Goal: Task Accomplishment & Management: Use online tool/utility

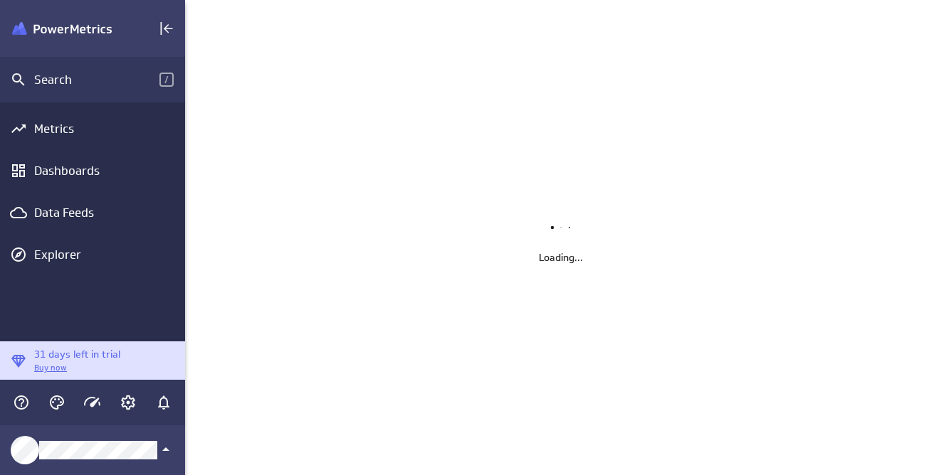
scroll to position [497, 773]
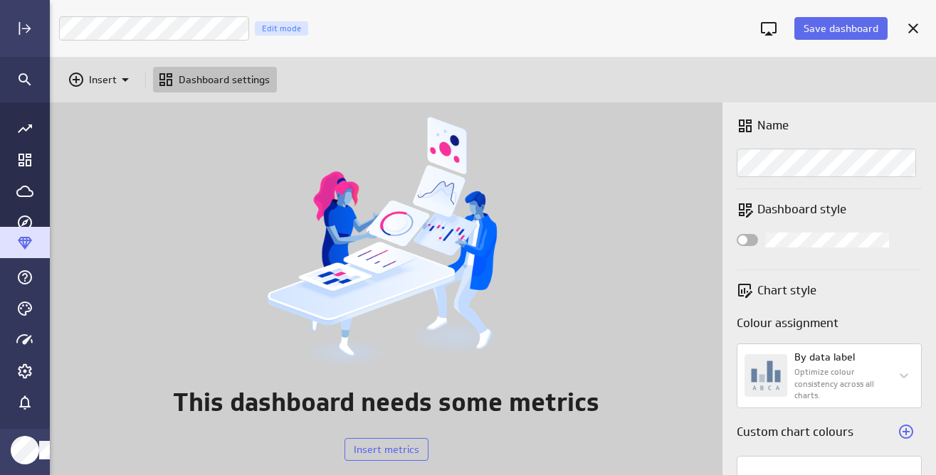
scroll to position [395, 908]
click at [22, 159] on icon "Go to Dashboard Library" at bounding box center [24, 160] width 17 height 17
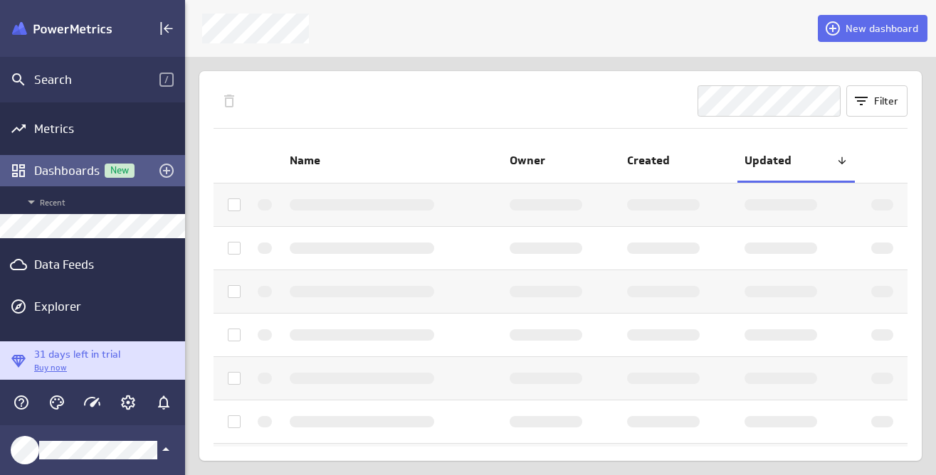
scroll to position [7, 7]
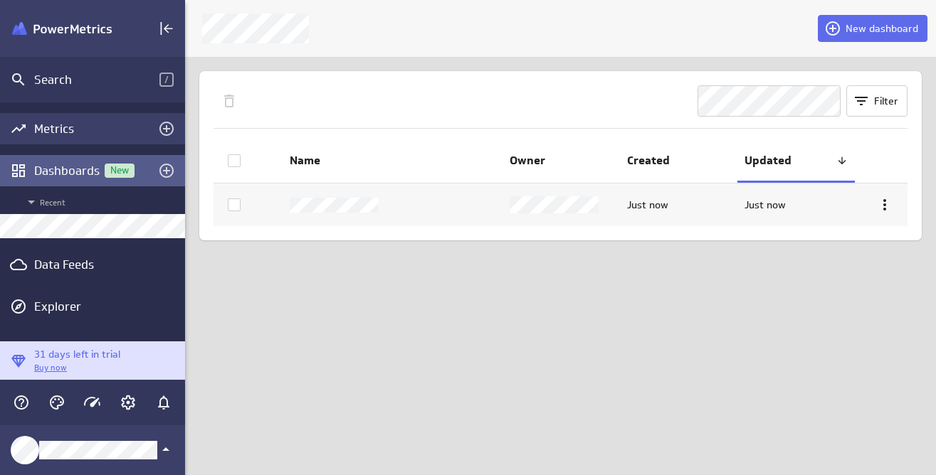
click at [83, 130] on div "Metrics" at bounding box center [92, 129] width 117 height 16
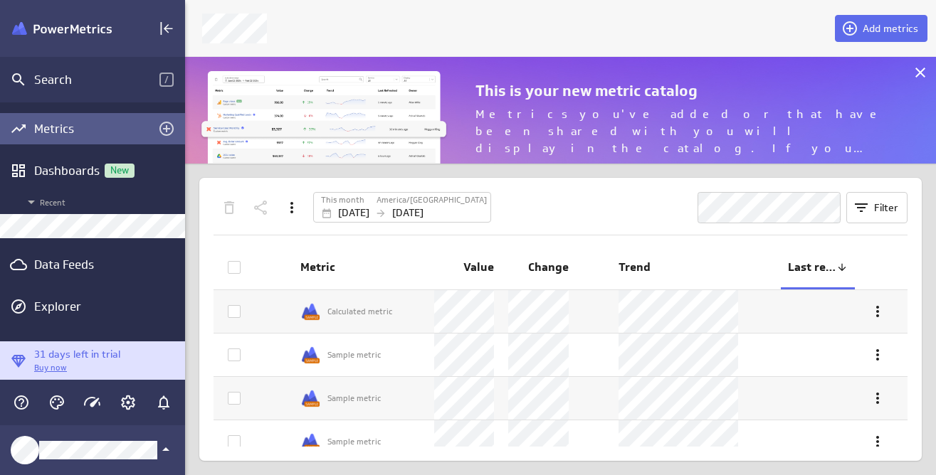
scroll to position [129, 773]
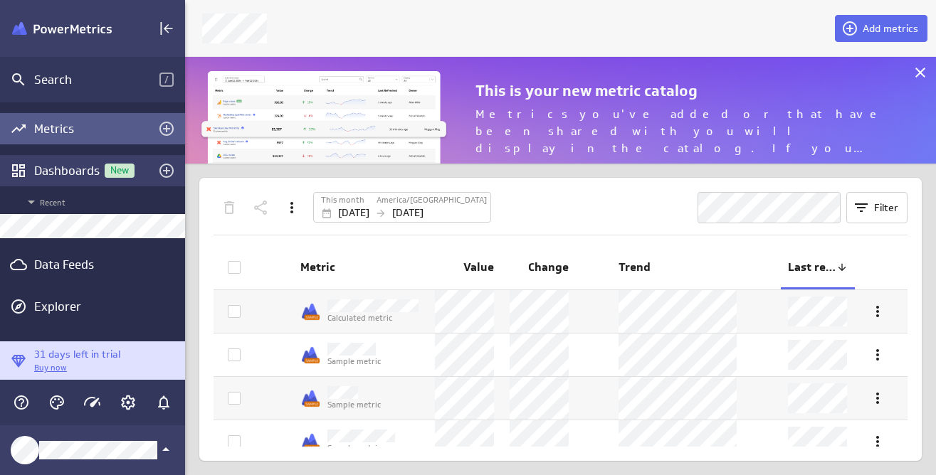
click at [75, 169] on div "Dashboards New" at bounding box center [92, 171] width 117 height 16
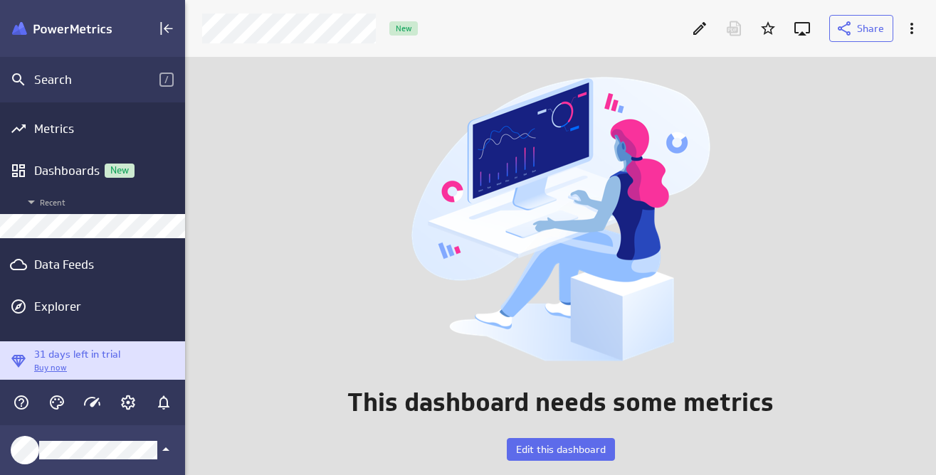
scroll to position [441, 773]
click at [568, 453] on span "Edit this dashboard" at bounding box center [561, 449] width 90 height 13
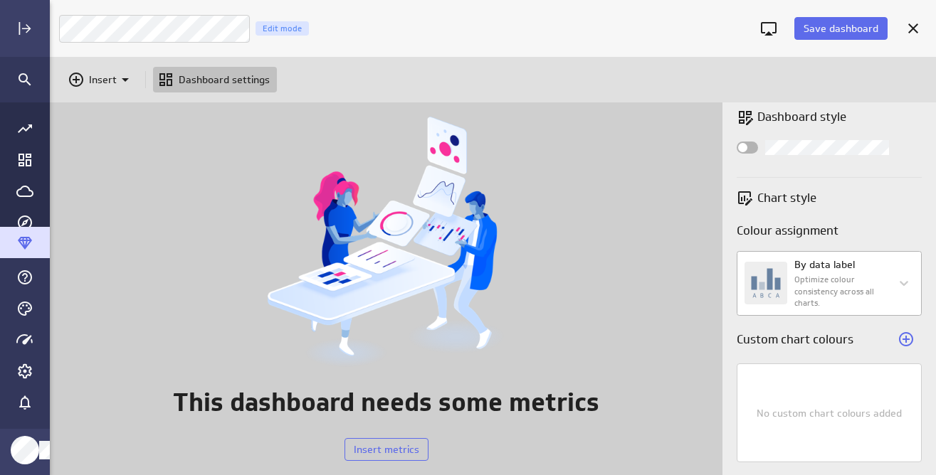
scroll to position [94, 0]
click at [24, 131] on icon "Go to all metrics page." at bounding box center [24, 128] width 17 height 17
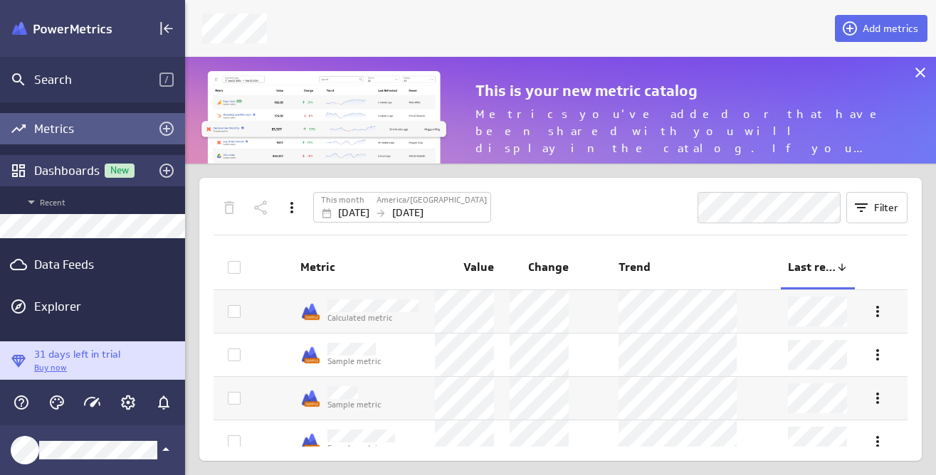
click at [56, 172] on div "Dashboards New" at bounding box center [92, 171] width 117 height 16
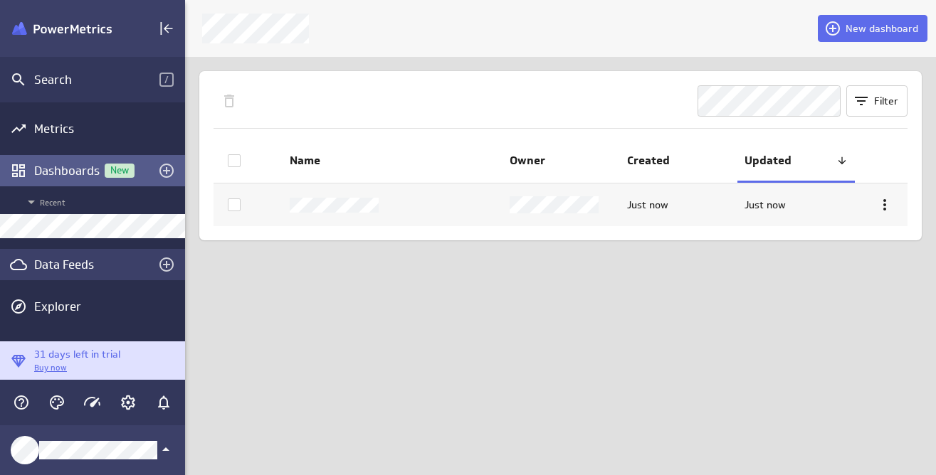
click at [79, 263] on div "Data Feeds" at bounding box center [92, 265] width 117 height 16
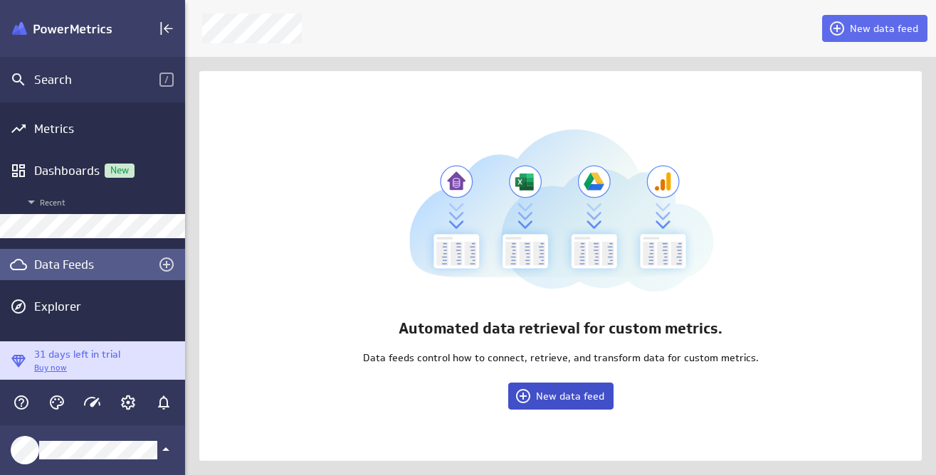
click at [581, 401] on span "New data feed" at bounding box center [570, 396] width 68 height 13
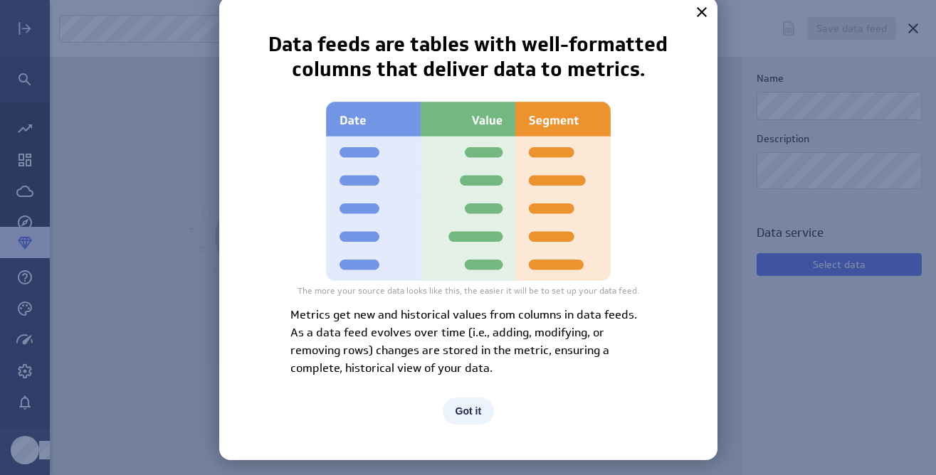
click at [469, 408] on button "Got it" at bounding box center [469, 411] width 52 height 27
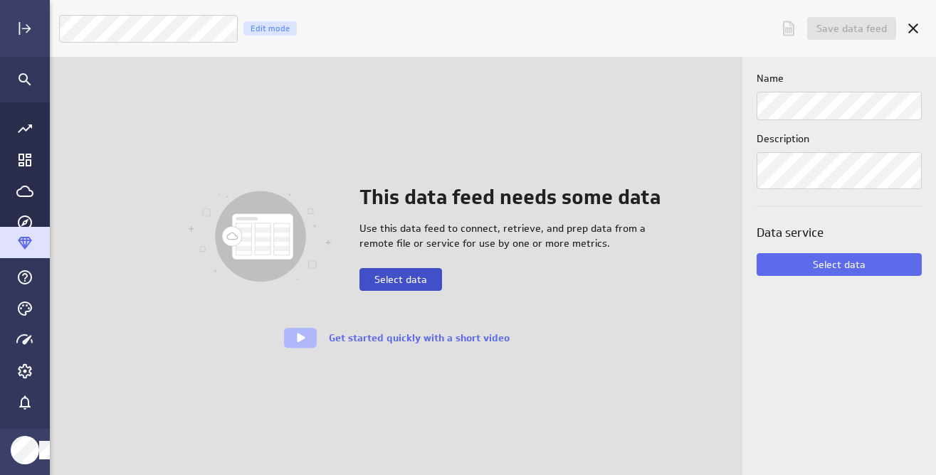
click at [422, 279] on span "Select data" at bounding box center [400, 279] width 53 height 13
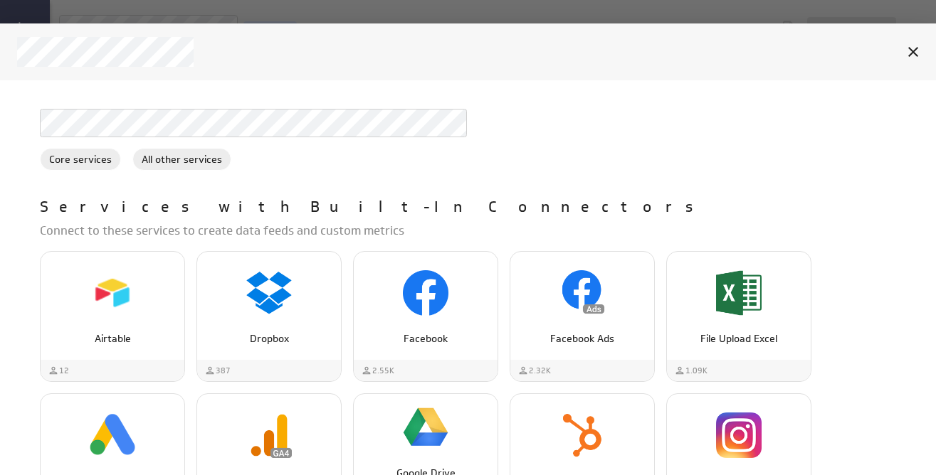
click at [193, 105] on div at bounding box center [468, 116] width 856 height 43
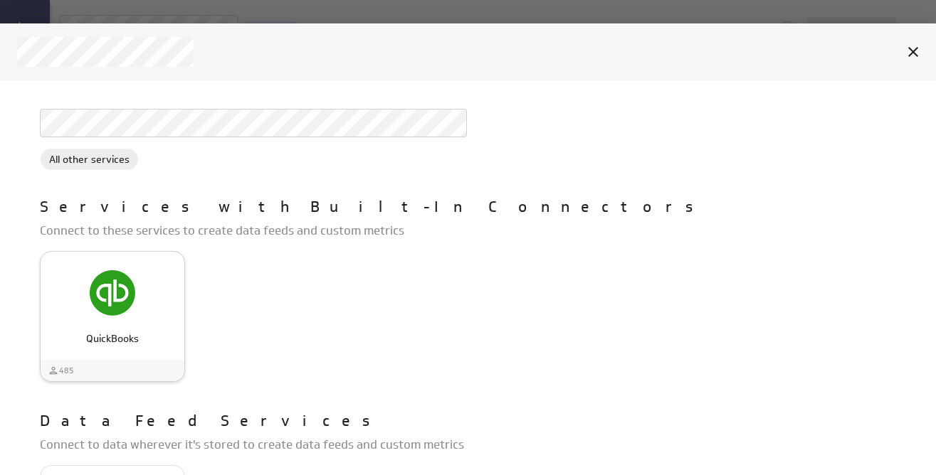
click at [133, 287] on img "QuickBooks" at bounding box center [113, 293] width 46 height 46
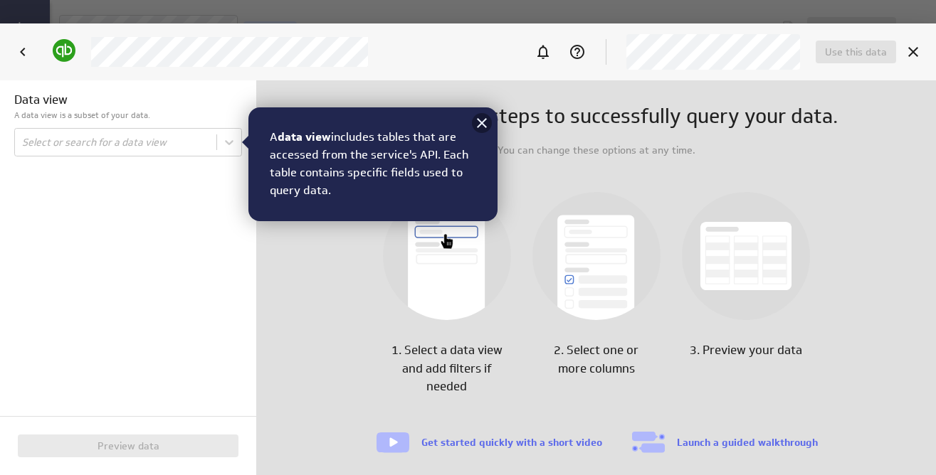
click at [480, 127] on icon at bounding box center [481, 123] width 17 height 17
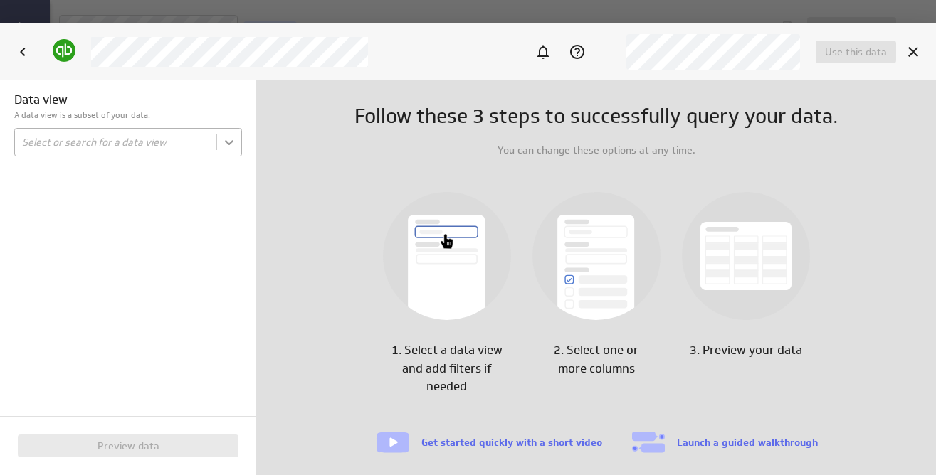
click at [228, 144] on body "Save data feed Untitled data feed Edit mode This data feed needs some data Use …" at bounding box center [468, 237] width 936 height 475
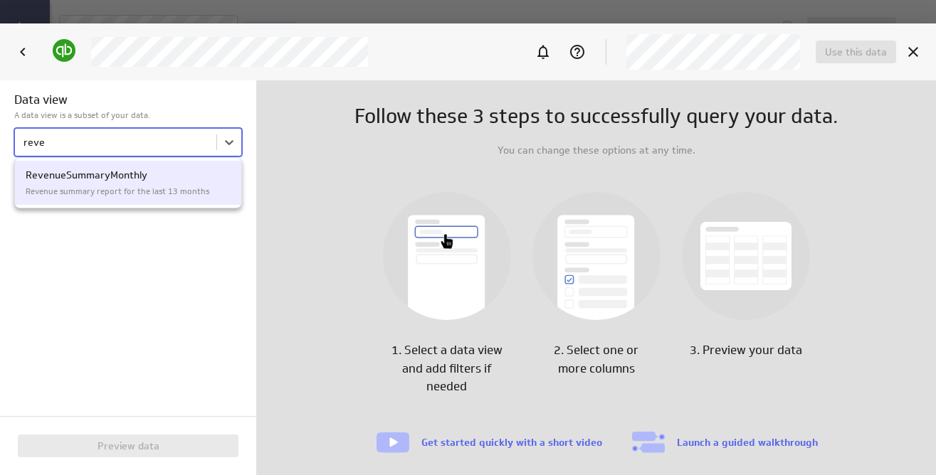
click at [142, 175] on p "RevenueSummaryMonthly" at bounding box center [128, 175] width 205 height 15
type input "reve"
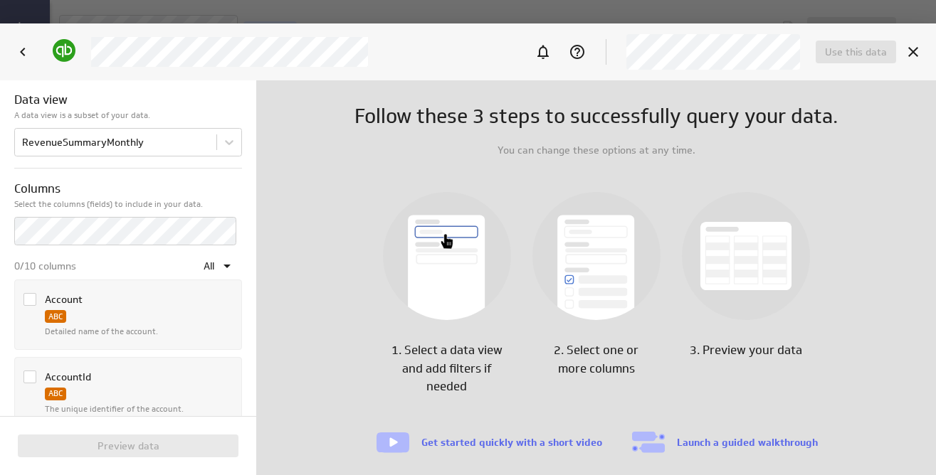
click at [26, 299] on icon "Column Account" at bounding box center [29, 299] width 11 height 11
click at [0, 0] on input "Column Account" at bounding box center [0, 0] width 0 height 0
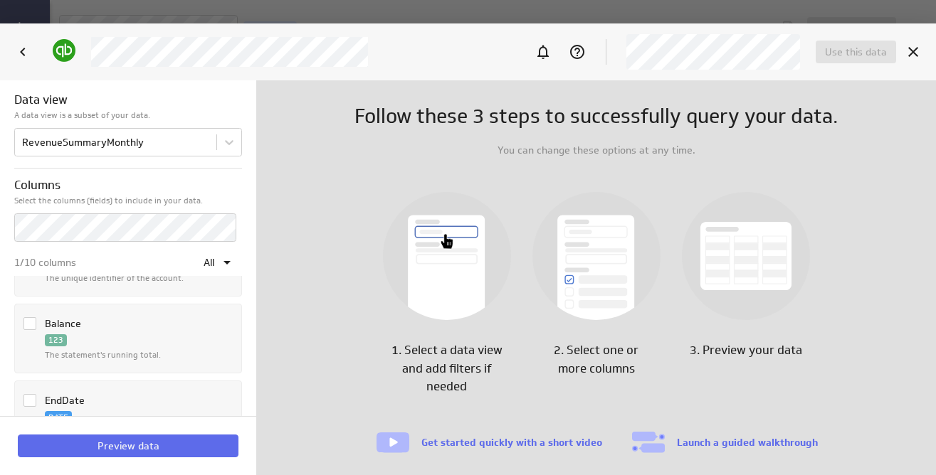
scroll to position [134, 0]
click at [31, 322] on icon "Column Balance" at bounding box center [29, 320] width 11 height 11
click at [0, 0] on input "Column Balance" at bounding box center [0, 0] width 0 height 0
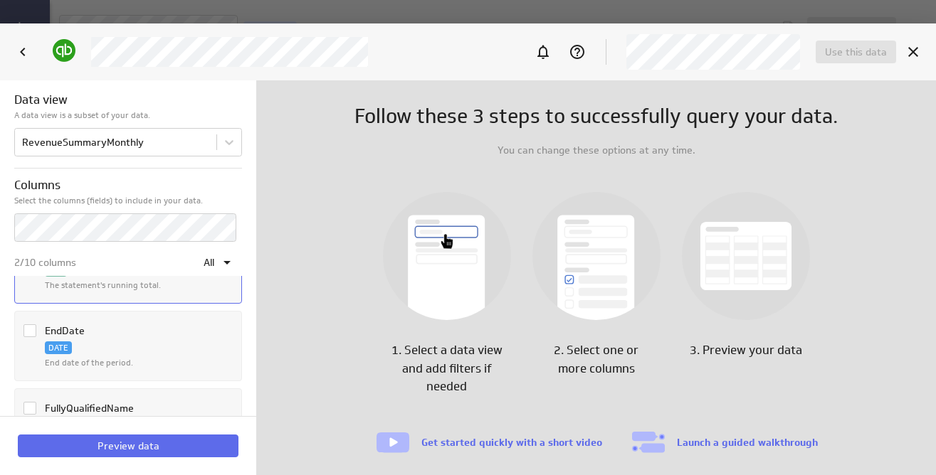
scroll to position [209, 0]
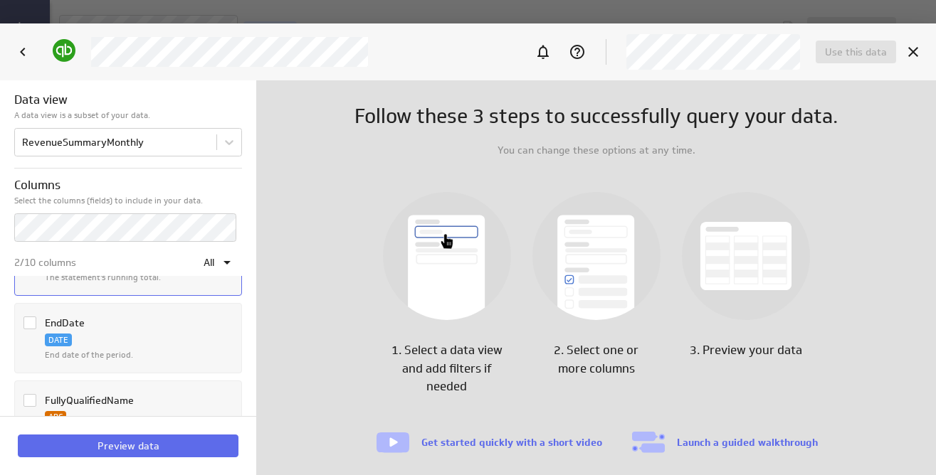
click at [26, 323] on icon "Column EndDate" at bounding box center [30, 323] width 9 height 6
click at [0, 0] on input "Column EndDate" at bounding box center [0, 0] width 0 height 0
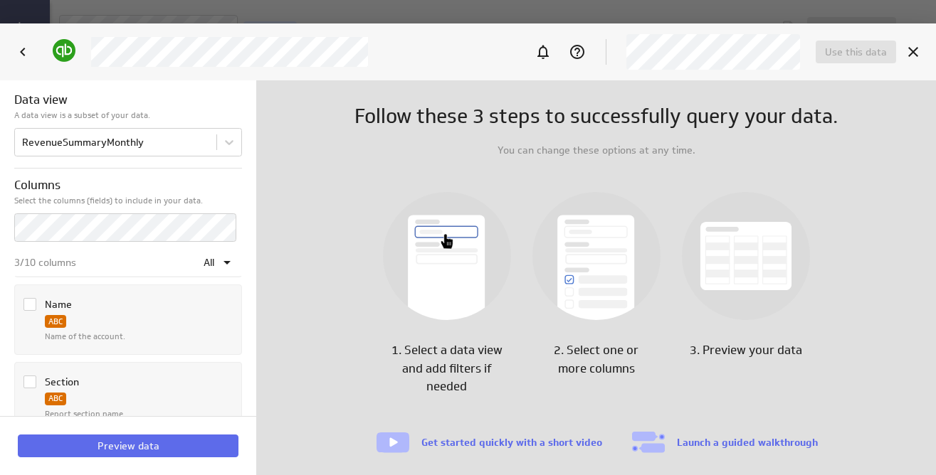
scroll to position [408, 0]
click at [26, 298] on icon "Column Name" at bounding box center [29, 301] width 11 height 11
click at [0, 0] on input "Column Name" at bounding box center [0, 0] width 0 height 0
click at [26, 384] on icon "Column StartDate" at bounding box center [29, 384] width 11 height 11
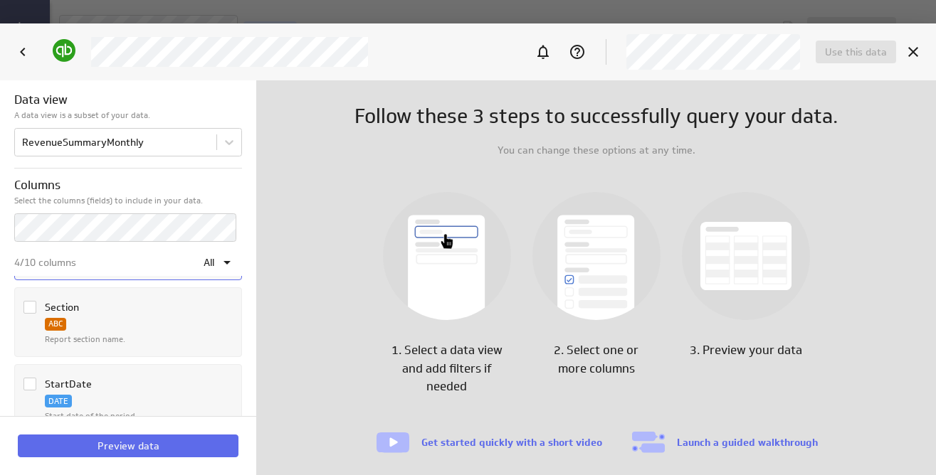
click at [0, 0] on input "Column StartDate" at bounding box center [0, 0] width 0 height 0
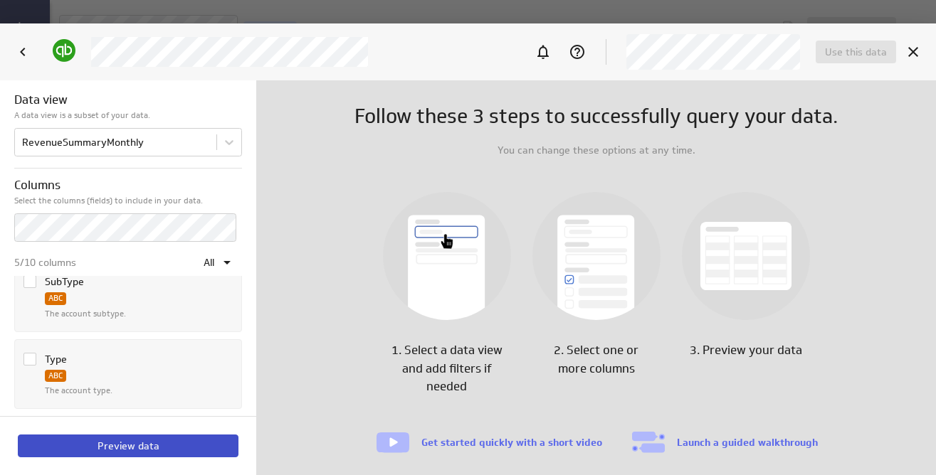
click at [159, 442] on button "Preview data" at bounding box center [128, 446] width 221 height 23
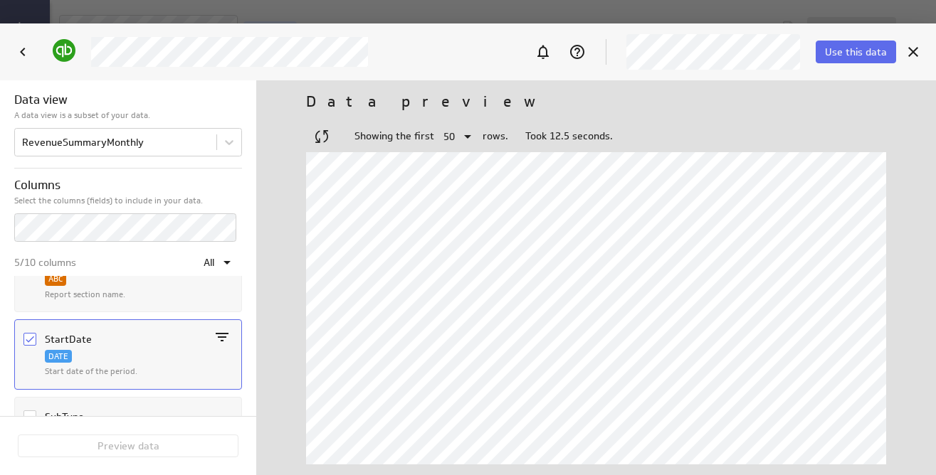
scroll to position [545, 0]
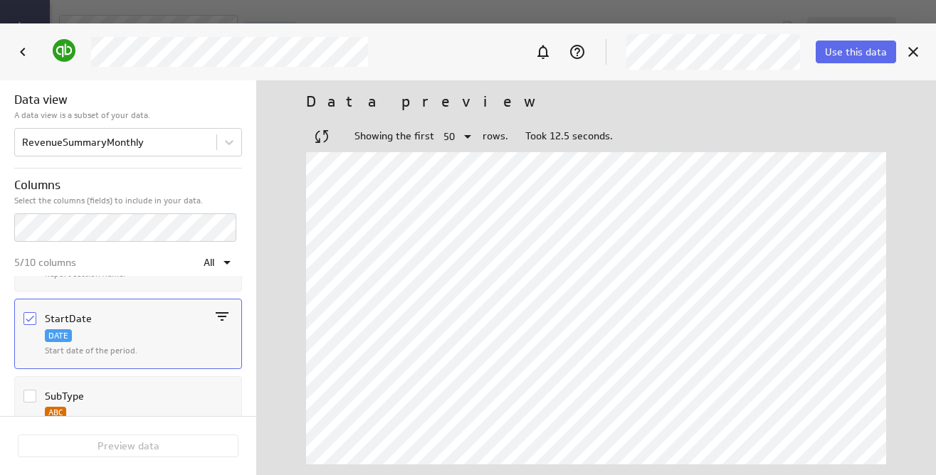
click at [28, 321] on icon "Column StartDate" at bounding box center [30, 319] width 9 height 6
click at [0, 0] on input "Column StartDate" at bounding box center [0, 0] width 0 height 0
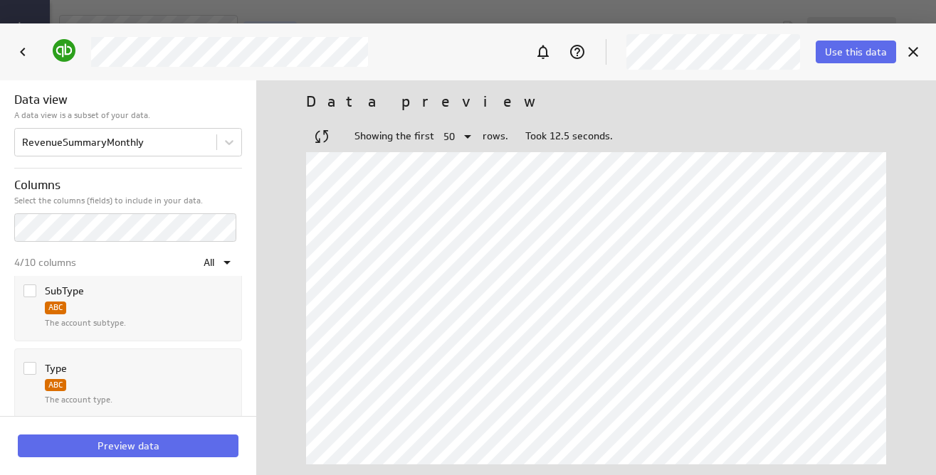
scroll to position [660, 0]
click at [31, 360] on icon "Column Type" at bounding box center [29, 359] width 11 height 11
click at [0, 0] on input "Column Type" at bounding box center [0, 0] width 0 height 0
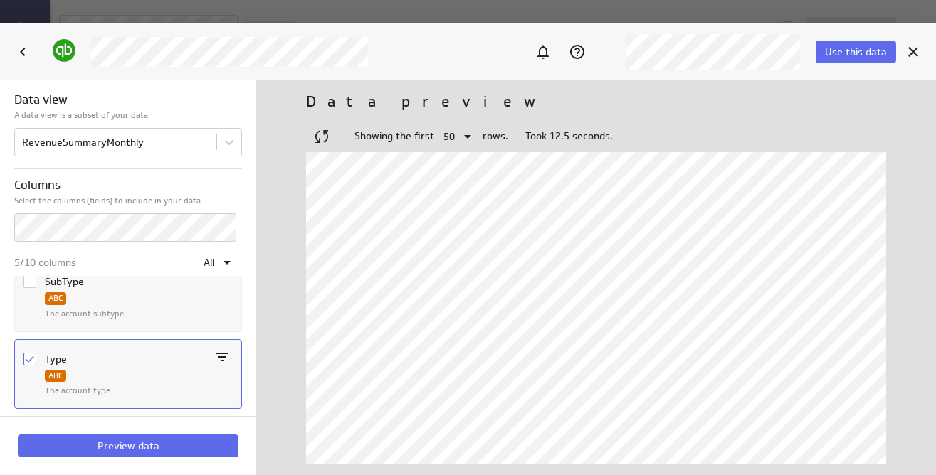
click at [33, 285] on icon "Column SubType" at bounding box center [29, 281] width 11 height 11
click at [0, 0] on input "Column SubType" at bounding box center [0, 0] width 0 height 0
click at [142, 453] on button "Preview data" at bounding box center [128, 446] width 221 height 23
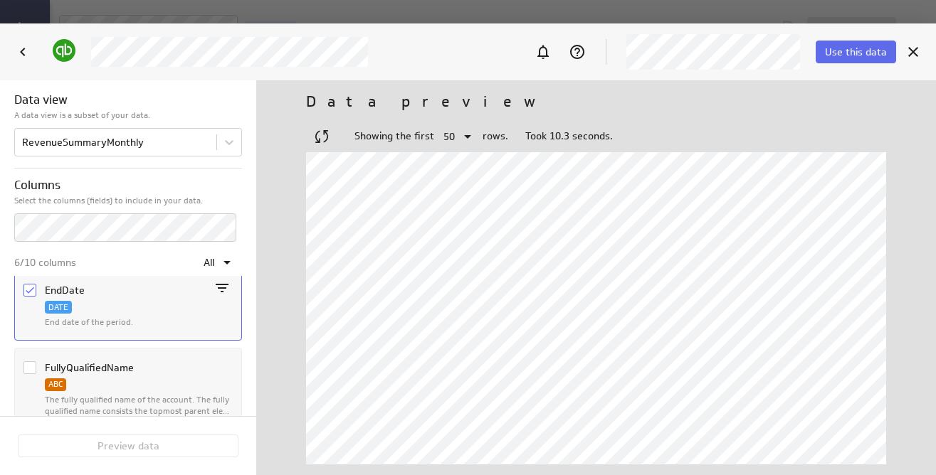
scroll to position [0, 0]
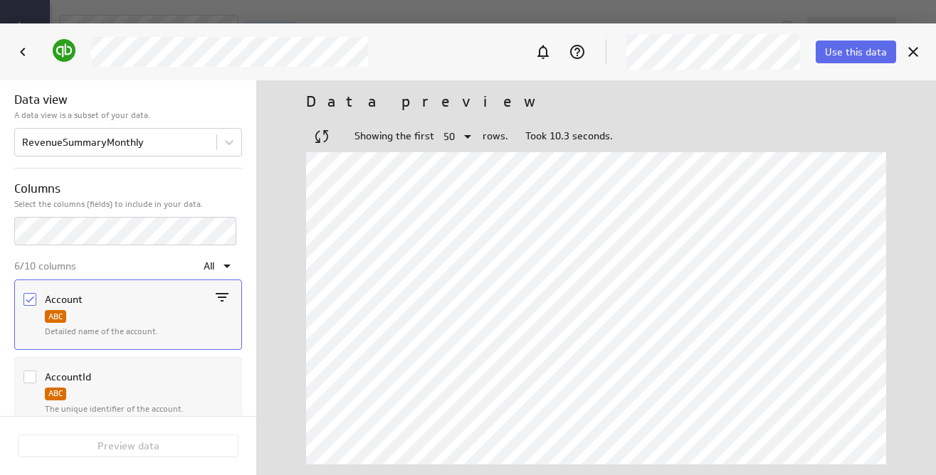
click at [29, 374] on icon "Column AccountId" at bounding box center [29, 377] width 11 height 11
click at [0, 0] on input "Column AccountId" at bounding box center [0, 0] width 0 height 0
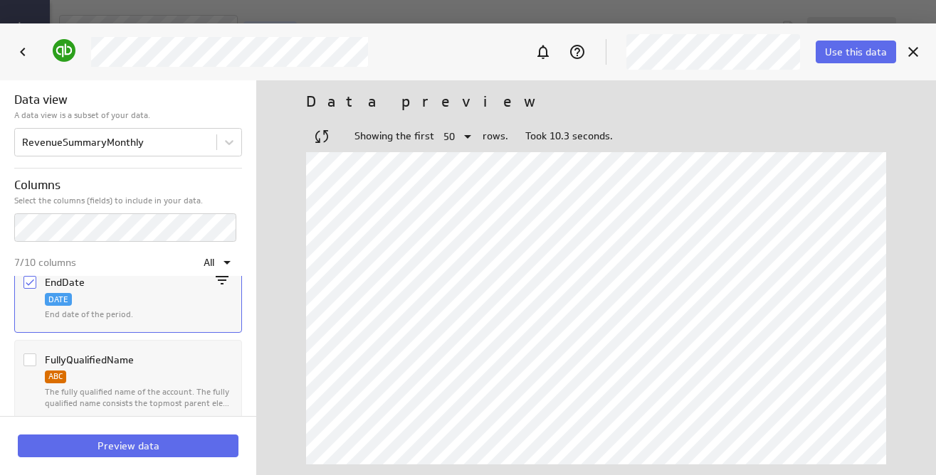
scroll to position [245, 0]
click at [32, 364] on icon "Column FullyQualifiedName" at bounding box center [29, 364] width 11 height 11
click at [0, 0] on input "Column FullyQualifiedName" at bounding box center [0, 0] width 0 height 0
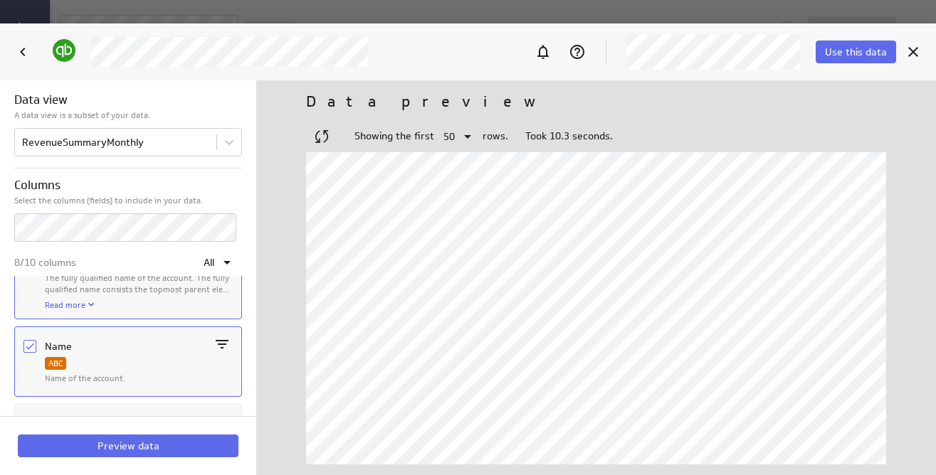
scroll to position [373, 0]
click at [31, 409] on icon "Column Section" at bounding box center [29, 414] width 11 height 11
click at [0, 0] on input "Column Section" at bounding box center [0, 0] width 0 height 0
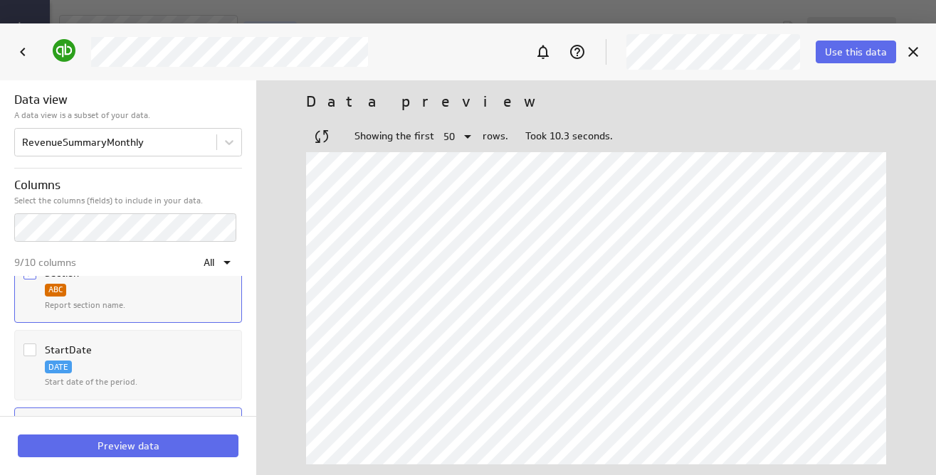
scroll to position [515, 0]
click at [28, 350] on icon "Column StartDate" at bounding box center [29, 349] width 11 height 11
click at [0, 0] on input "Column StartDate" at bounding box center [0, 0] width 0 height 0
click at [32, 348] on icon "Column StartDate" at bounding box center [30, 350] width 9 height 6
click at [0, 0] on input "Column StartDate" at bounding box center [0, 0] width 0 height 0
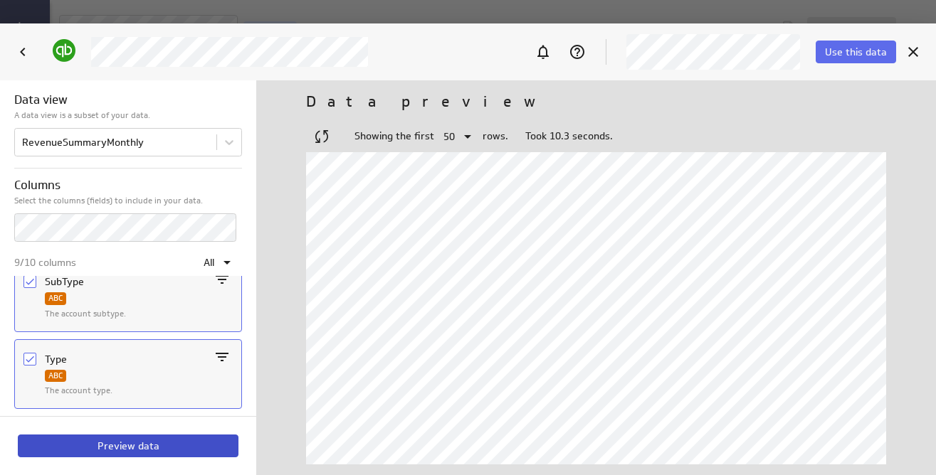
click at [143, 445] on span "Preview data" at bounding box center [129, 446] width 62 height 13
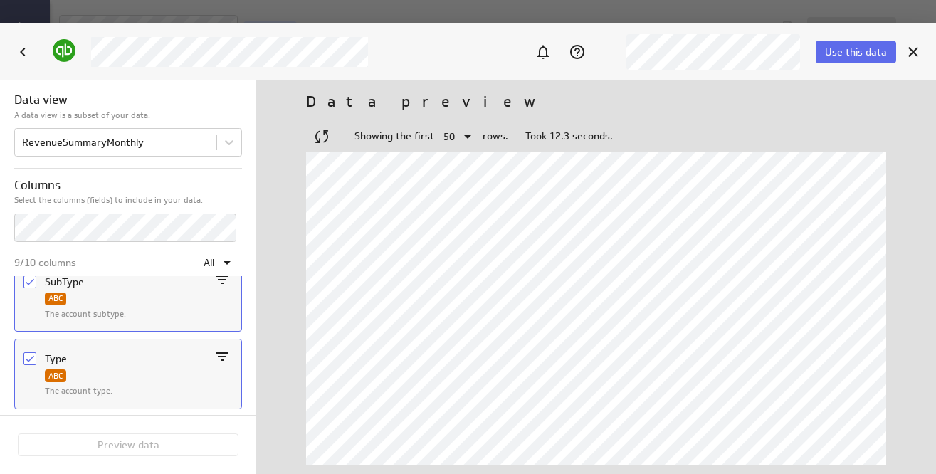
scroll to position [496, 908]
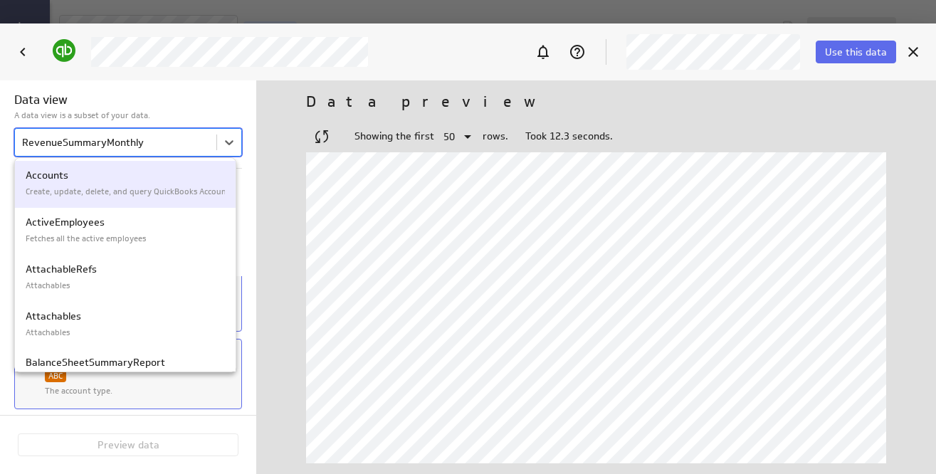
click at [179, 145] on body "Save data feed Untitled data feed Edit mode This data feed needs some data Use …" at bounding box center [468, 237] width 936 height 474
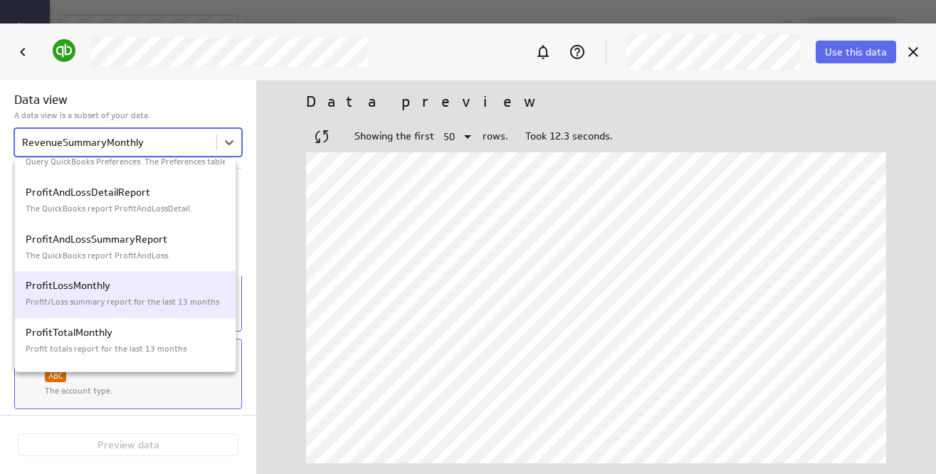
scroll to position [2203, 0]
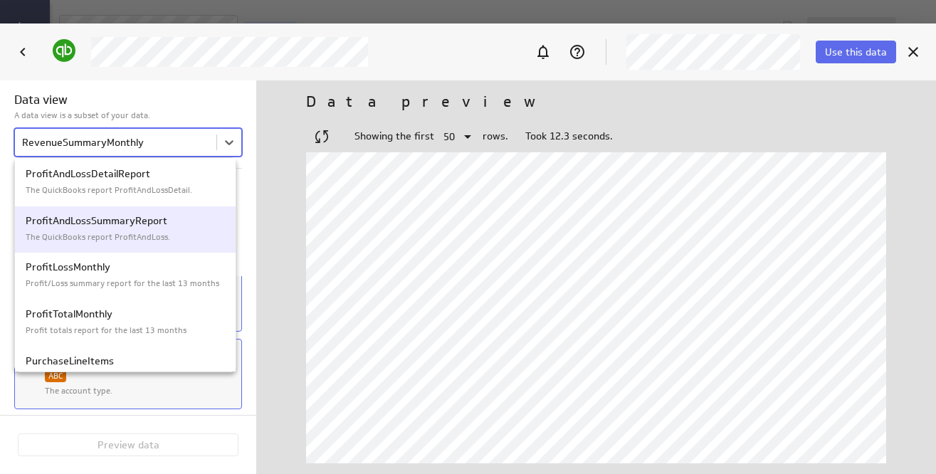
click at [156, 234] on p "The QuickBooks report ProfitAndLoss." at bounding box center [125, 237] width 199 height 12
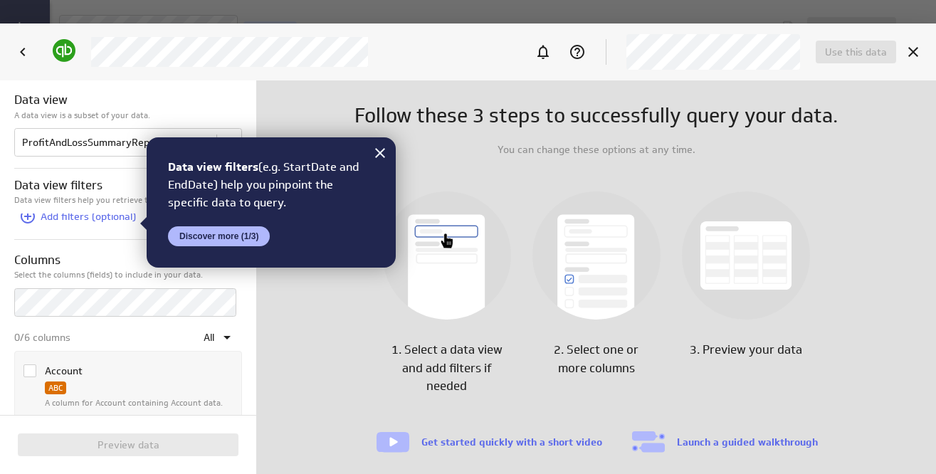
scroll to position [0, 0]
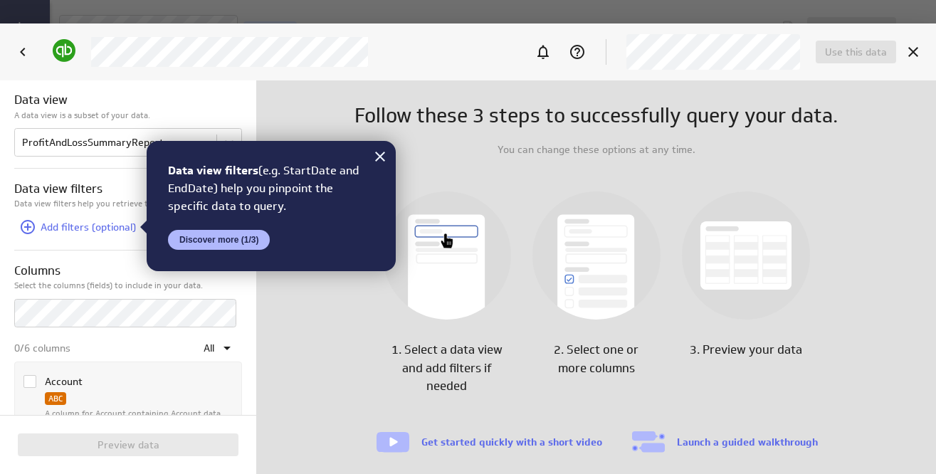
click at [30, 379] on icon "Column Account" at bounding box center [29, 381] width 11 height 11
click at [0, 0] on input "Column Account" at bounding box center [0, 0] width 0 height 0
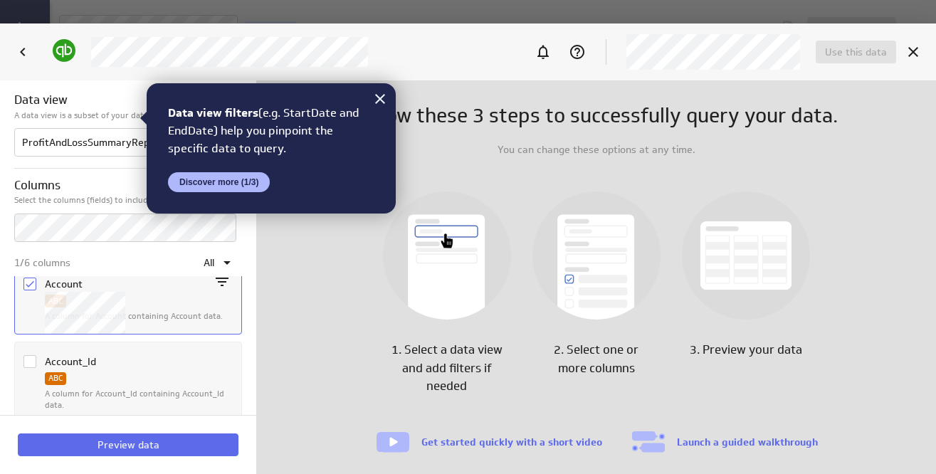
scroll to position [88, 0]
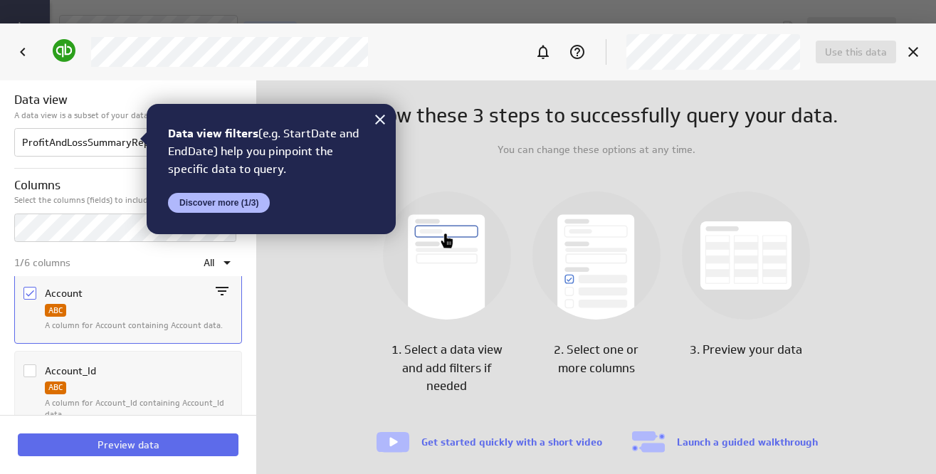
click at [28, 294] on icon "Column Account" at bounding box center [29, 293] width 11 height 11
click at [0, 0] on input "Column Account" at bounding box center [0, 0] width 0 height 0
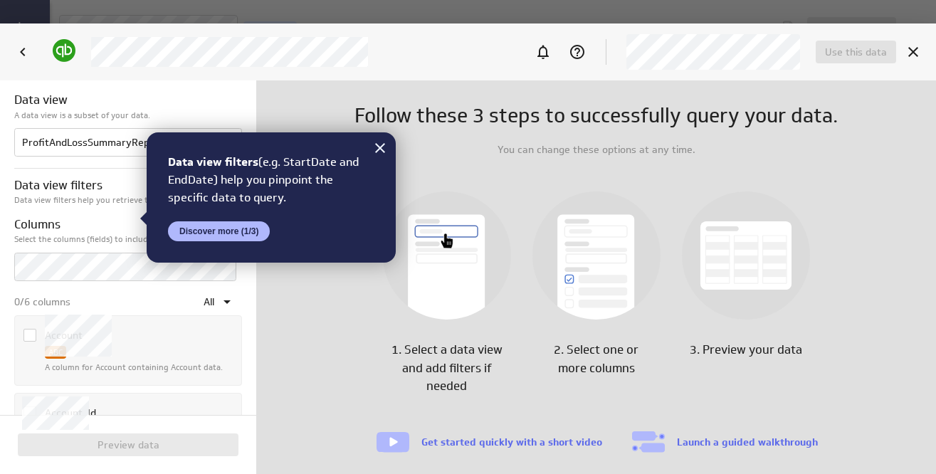
scroll to position [0, 0]
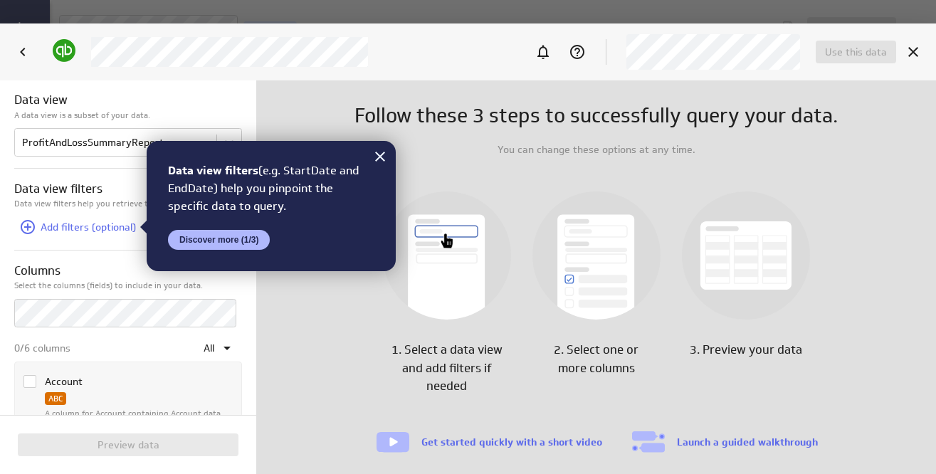
click at [32, 378] on icon "Column Account" at bounding box center [29, 381] width 11 height 11
click at [0, 0] on input "Column Account" at bounding box center [0, 0] width 0 height 0
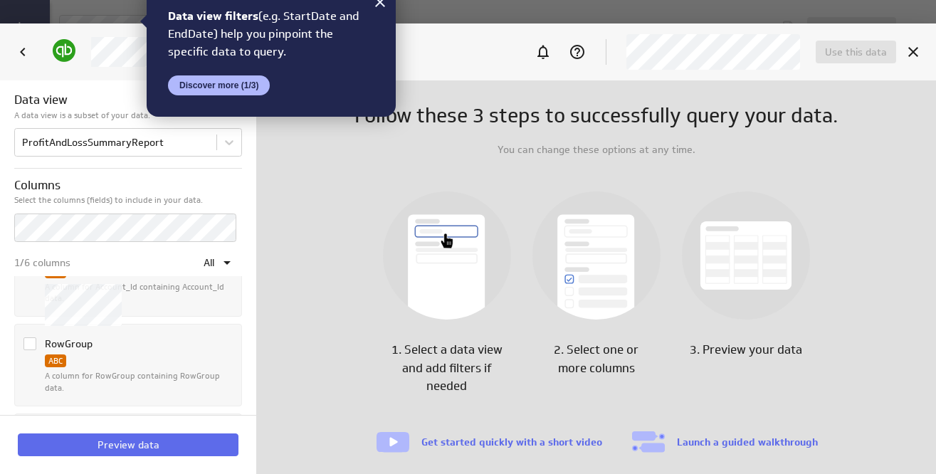
scroll to position [207, 0]
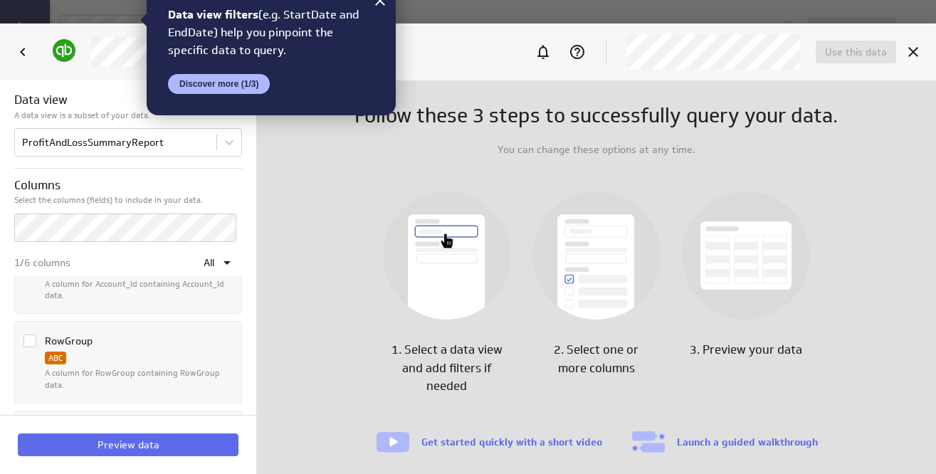
click at [26, 341] on icon "Column RowGroup" at bounding box center [29, 340] width 11 height 11
click at [0, 0] on input "Column RowGroup" at bounding box center [0, 0] width 0 height 0
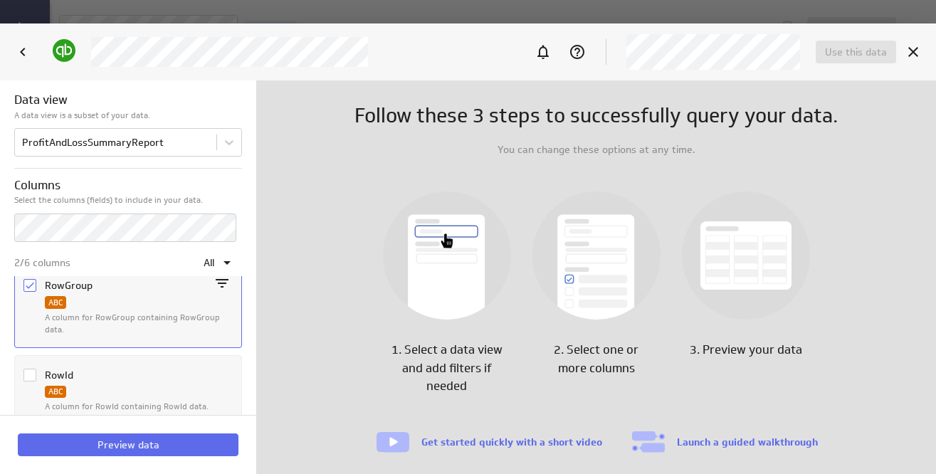
scroll to position [285, 0]
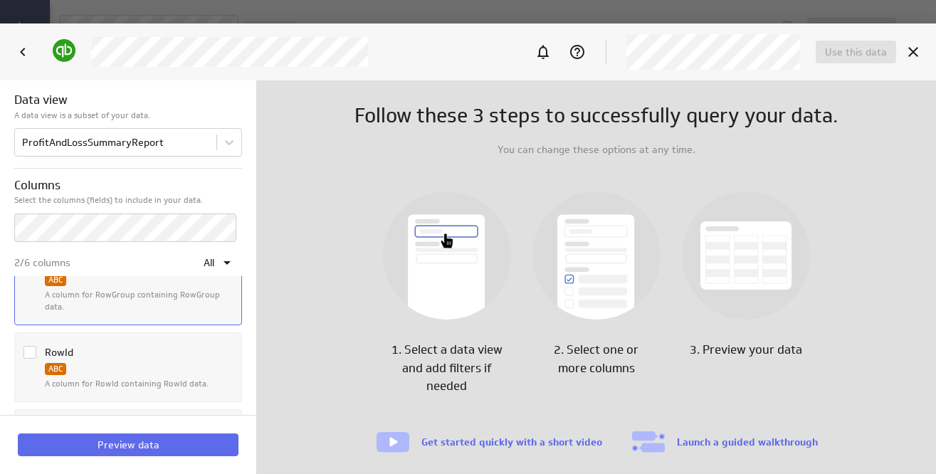
click at [33, 352] on icon "Column RowId" at bounding box center [29, 352] width 11 height 11
click at [0, 0] on input "Column RowId" at bounding box center [0, 0] width 0 height 0
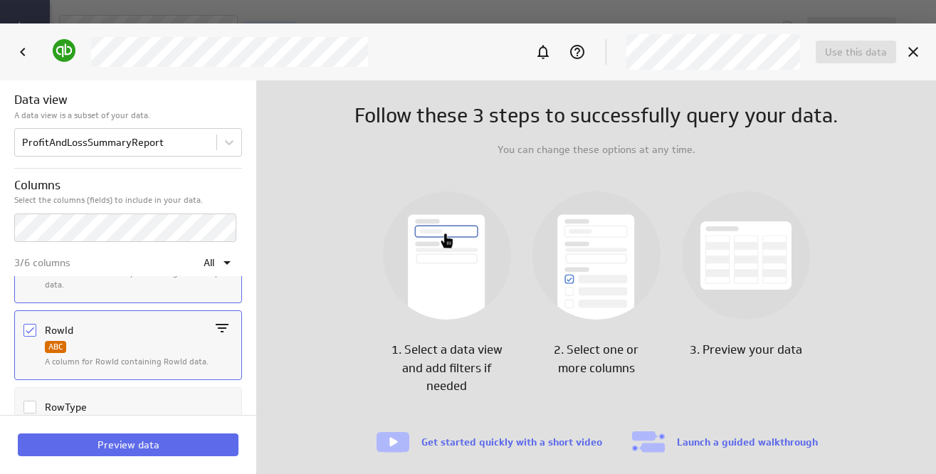
scroll to position [310, 0]
click at [31, 329] on icon "Column RowId" at bounding box center [29, 327] width 11 height 11
click at [0, 0] on input "Column RowId" at bounding box center [0, 0] width 0 height 0
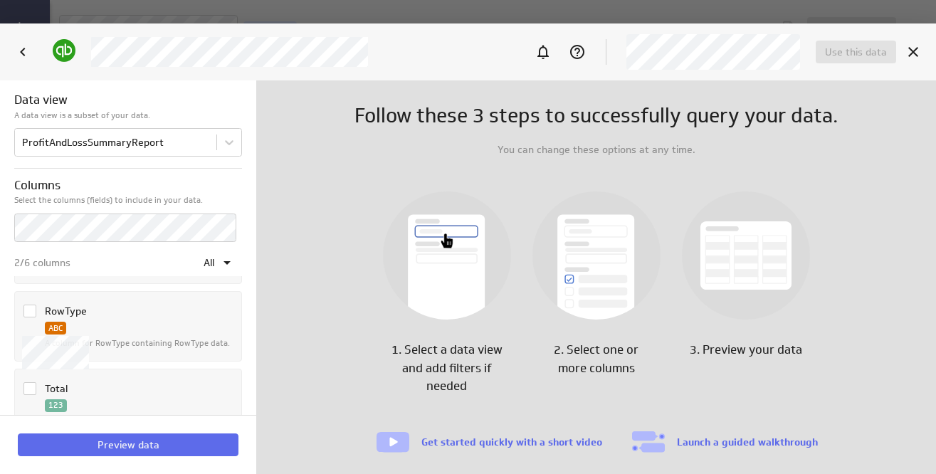
scroll to position [404, 0]
click at [27, 313] on icon "Column RowType" at bounding box center [29, 310] width 11 height 11
click at [0, 0] on input "Column RowType" at bounding box center [0, 0] width 0 height 0
click at [33, 387] on icon "Column Total" at bounding box center [29, 387] width 11 height 11
click at [0, 0] on input "Column Total" at bounding box center [0, 0] width 0 height 0
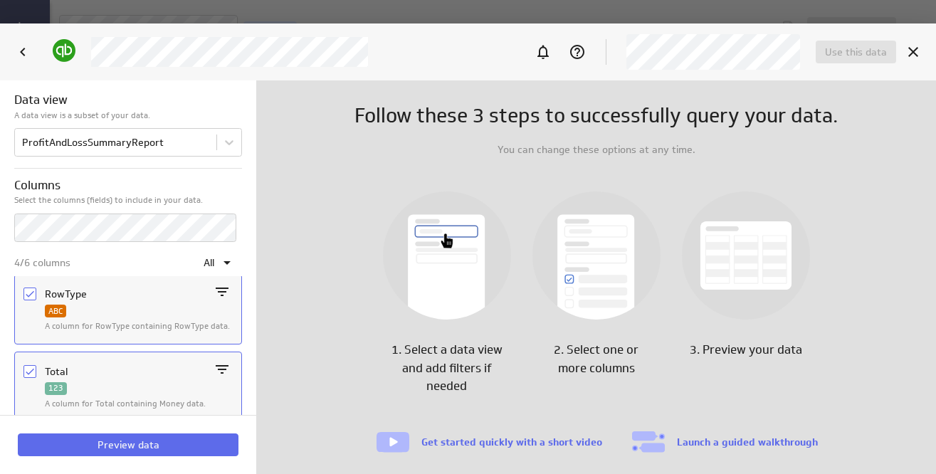
scroll to position [434, 0]
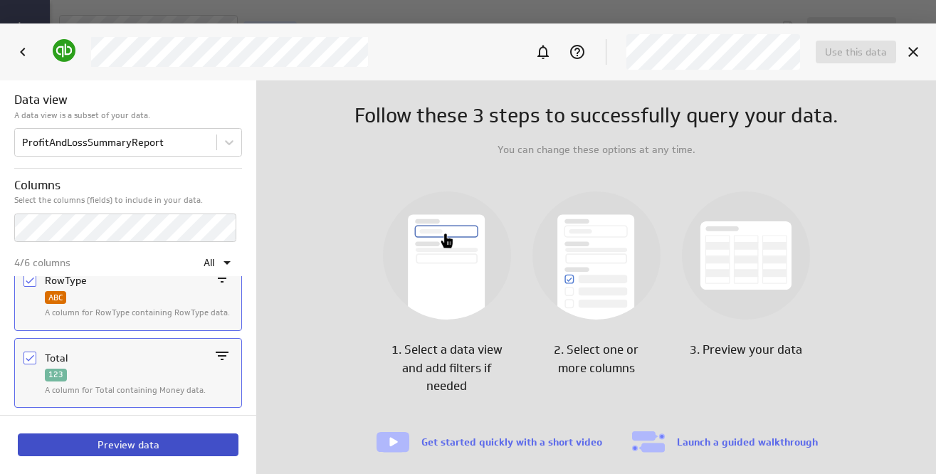
click at [142, 439] on span "Preview data" at bounding box center [129, 444] width 62 height 13
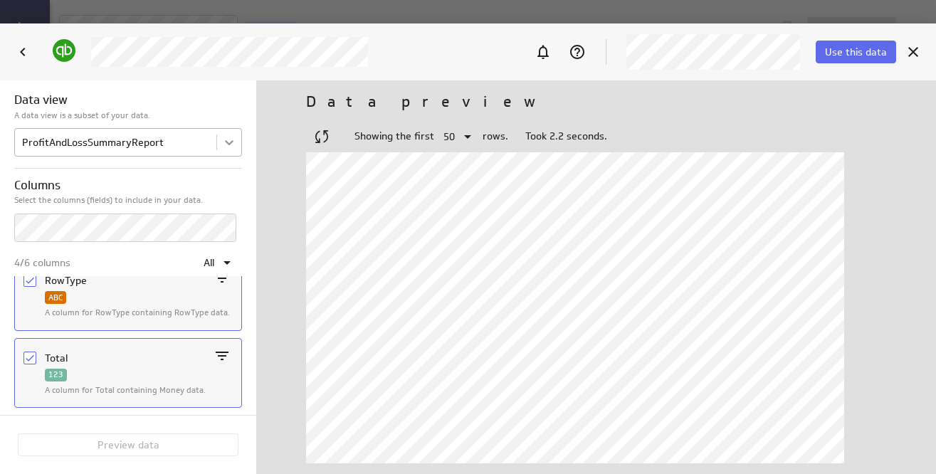
click at [219, 144] on body "Save data feed Untitled data feed Edit mode This data feed needs some data Use …" at bounding box center [468, 237] width 936 height 474
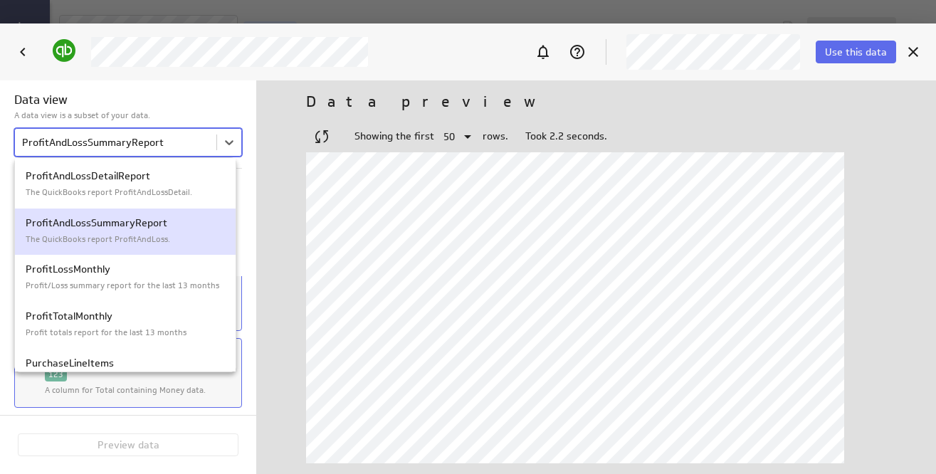
scroll to position [2203, 0]
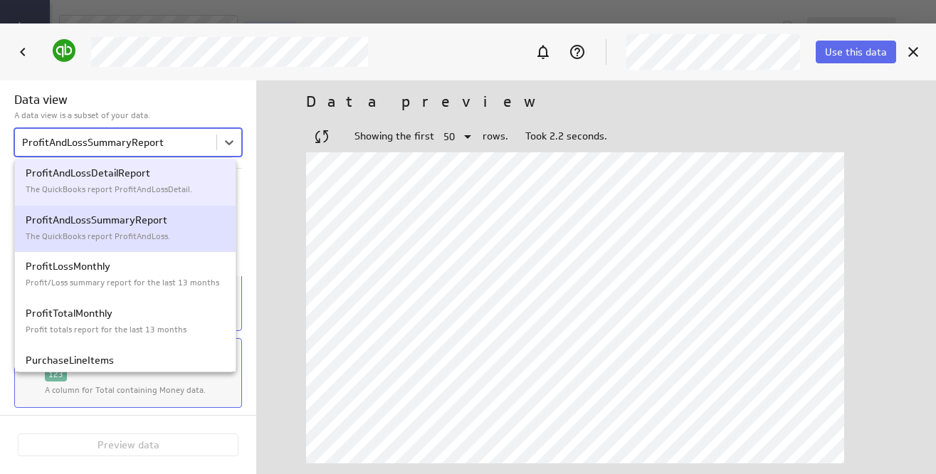
click at [155, 191] on p "The QuickBooks report ProfitAndLossDetail." at bounding box center [125, 190] width 199 height 12
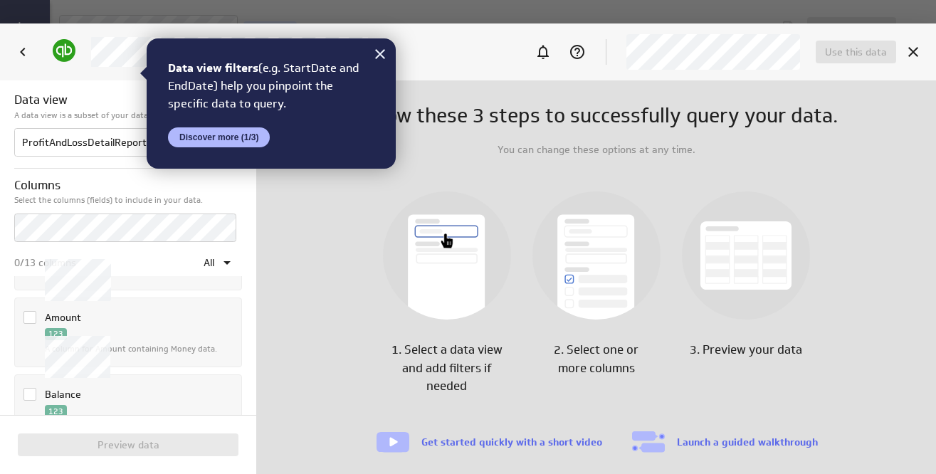
scroll to position [151, 0]
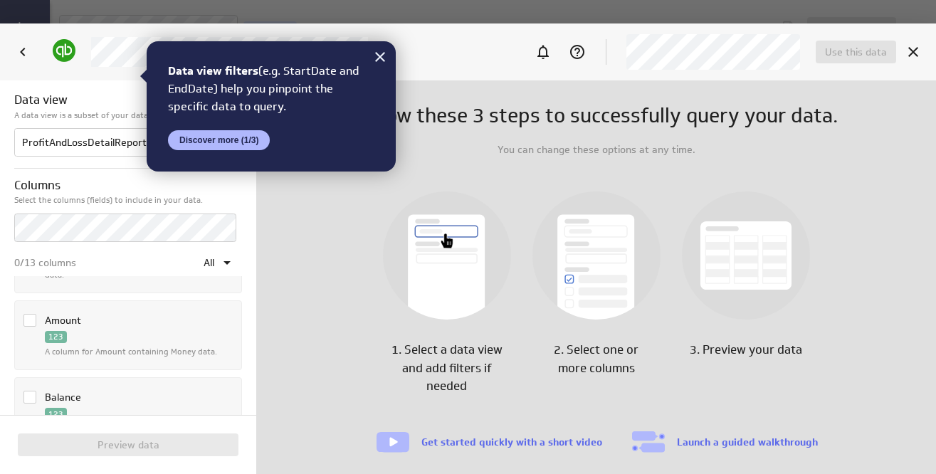
click at [28, 320] on icon "Column Amount" at bounding box center [29, 320] width 11 height 11
click at [0, 0] on input "Column Amount" at bounding box center [0, 0] width 0 height 0
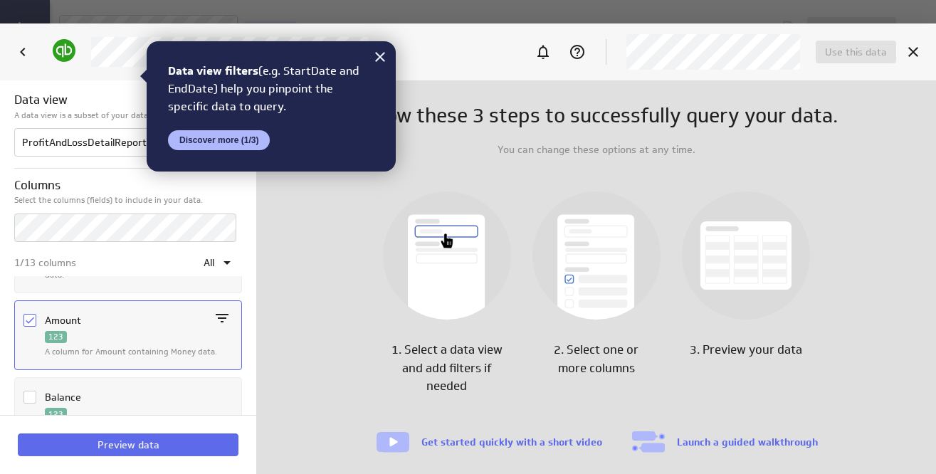
click at [27, 393] on icon "Column Balance" at bounding box center [29, 396] width 11 height 11
click at [0, 0] on input "Column Balance" at bounding box center [0, 0] width 0 height 0
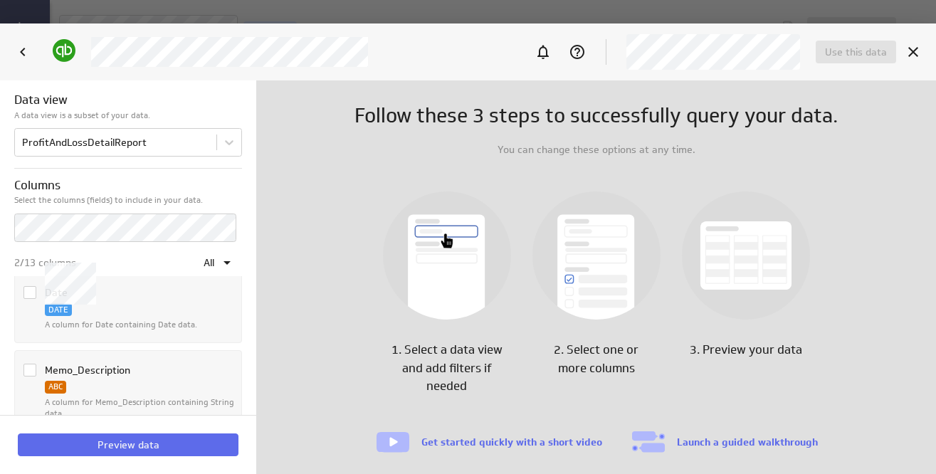
scroll to position [375, 0]
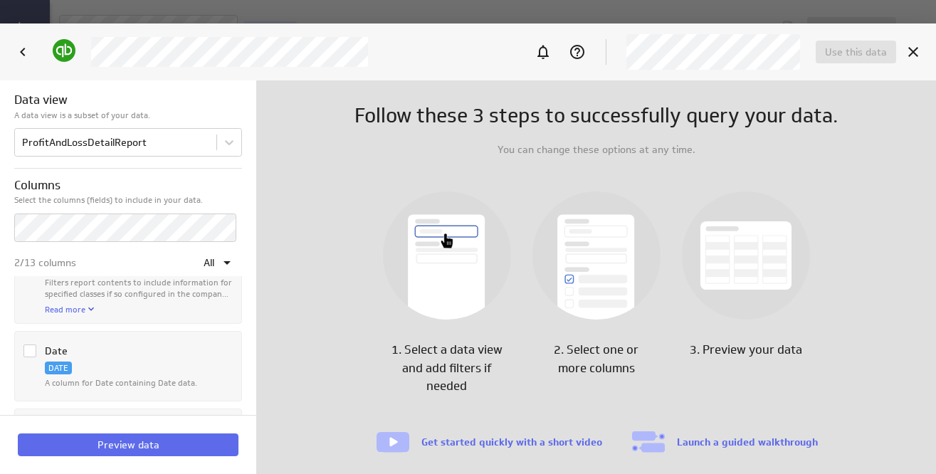
click at [30, 349] on icon "Column Date" at bounding box center [29, 350] width 11 height 11
click at [0, 0] on input "Column Date" at bounding box center [0, 0] width 0 height 0
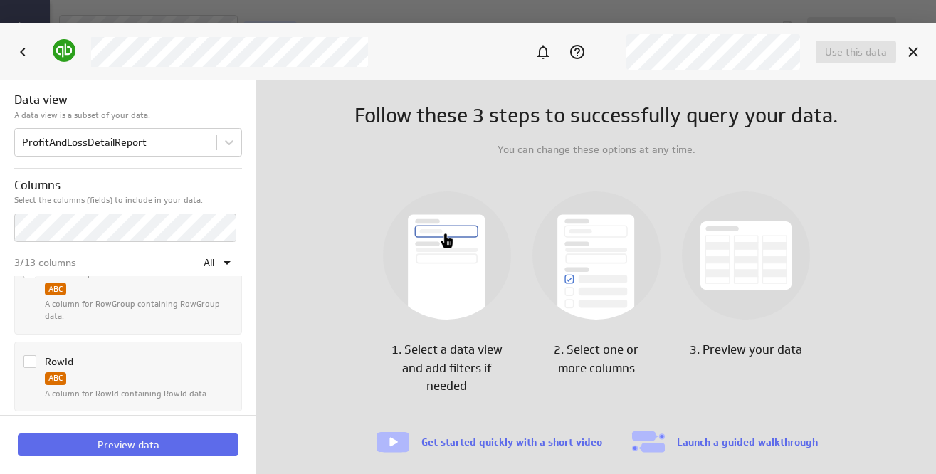
scroll to position [772, 0]
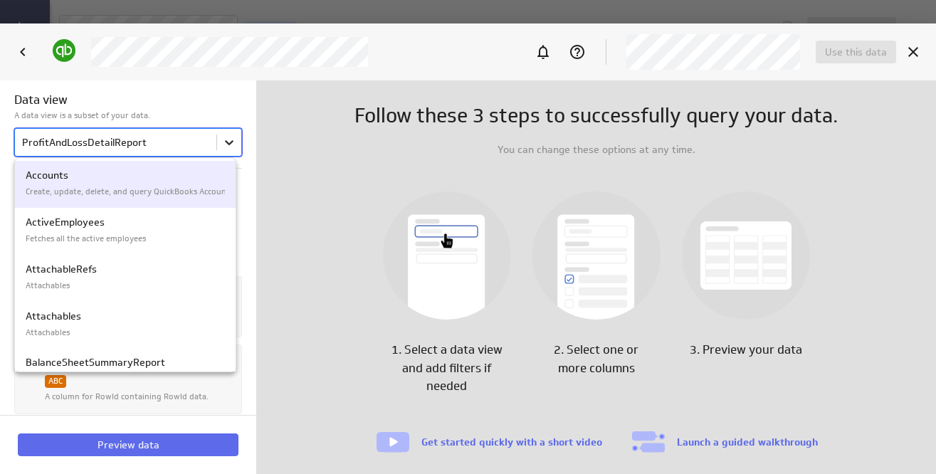
click at [217, 145] on body "Save data feed Untitled data feed Edit mode This data feed needs some data Use …" at bounding box center [468, 237] width 936 height 474
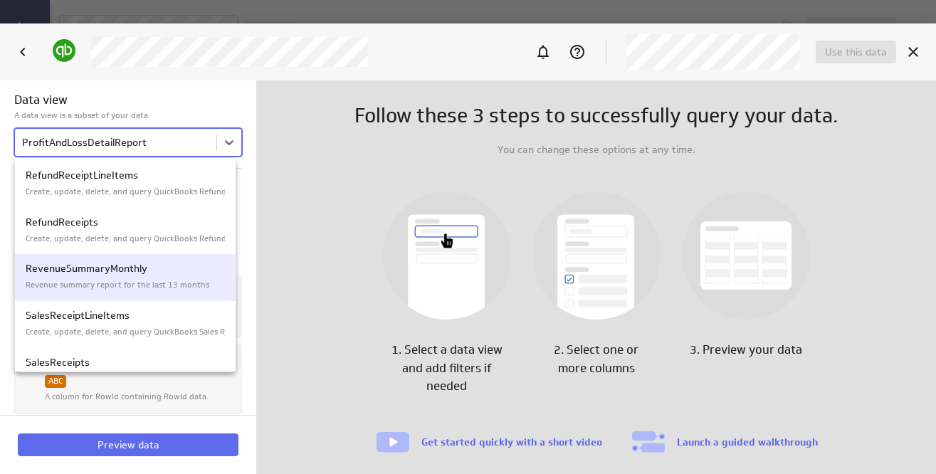
scroll to position [2676, 0]
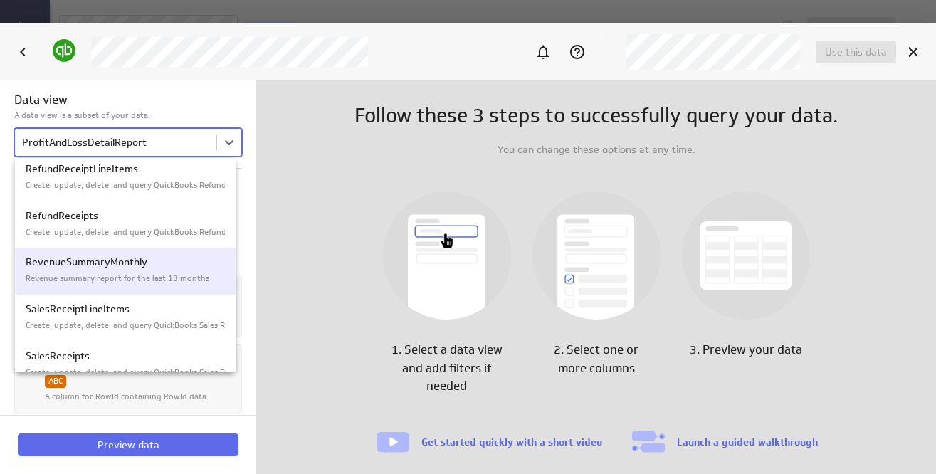
click at [133, 278] on p "Revenue summary report for the last 13 months" at bounding box center [125, 279] width 199 height 12
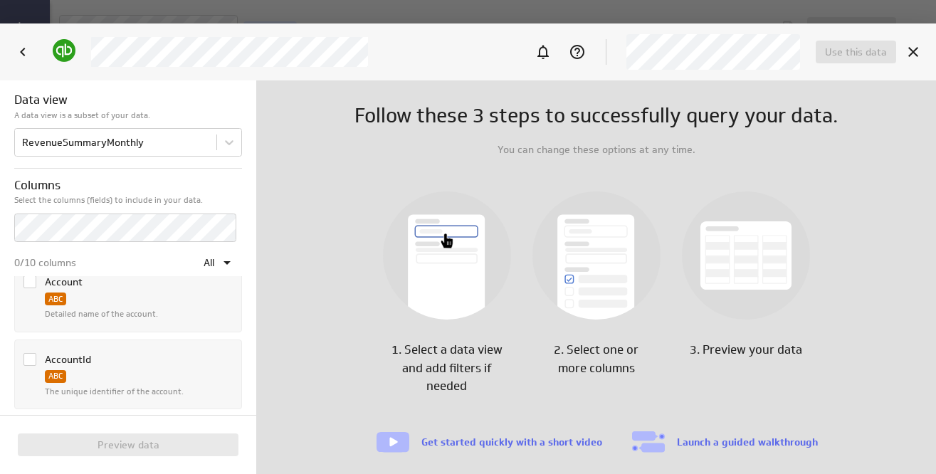
scroll to position [0, 0]
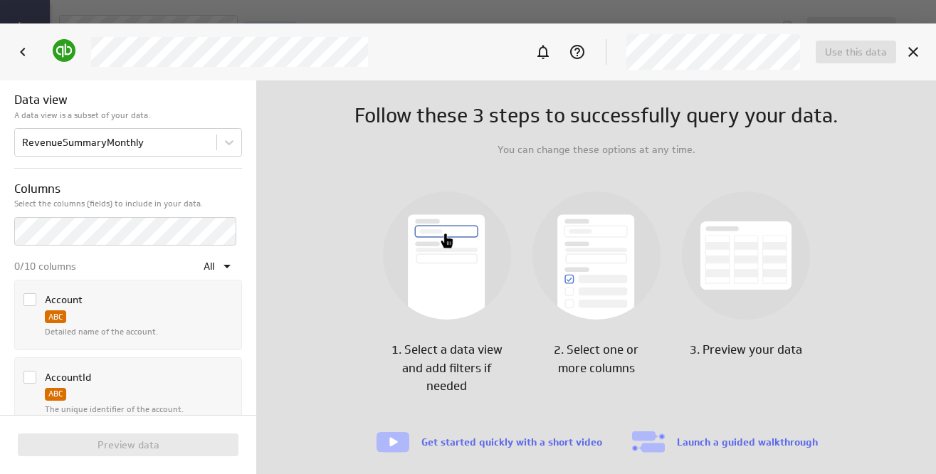
click at [31, 301] on icon "Column Account" at bounding box center [29, 299] width 11 height 11
click at [0, 0] on input "Column Account" at bounding box center [0, 0] width 0 height 0
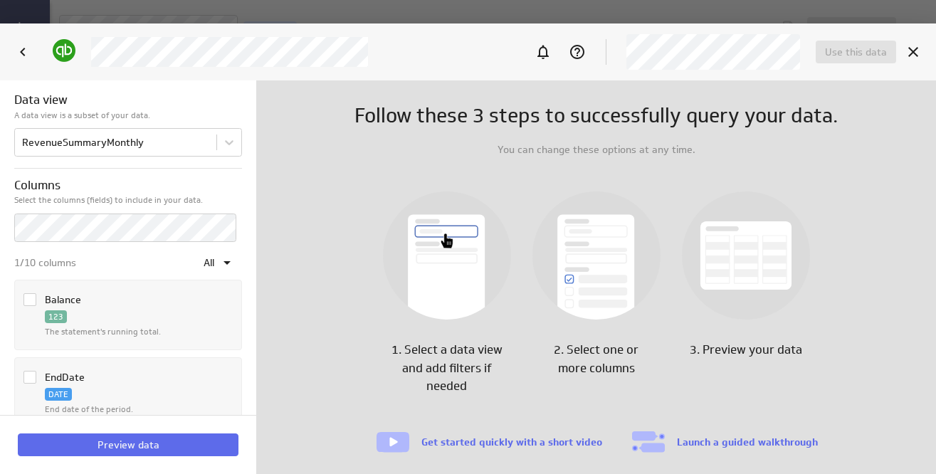
scroll to position [157, 0]
click at [26, 299] on icon "Column Balance" at bounding box center [29, 296] width 11 height 11
click at [0, 0] on input "Column Balance" at bounding box center [0, 0] width 0 height 0
click at [28, 374] on icon "Column EndDate" at bounding box center [29, 374] width 11 height 11
click at [0, 0] on input "Column EndDate" at bounding box center [0, 0] width 0 height 0
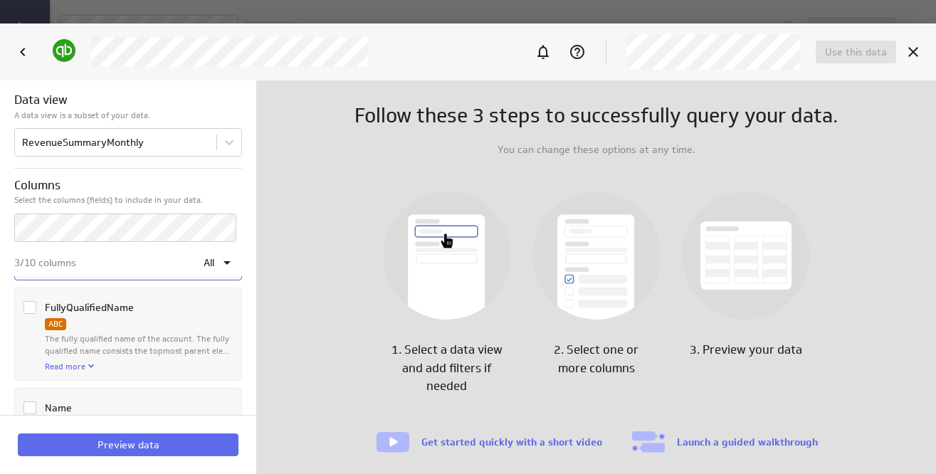
scroll to position [299, 0]
click at [226, 146] on body "Save data feed Untitled data feed Edit mode This data feed needs some data Use …" at bounding box center [468, 237] width 936 height 474
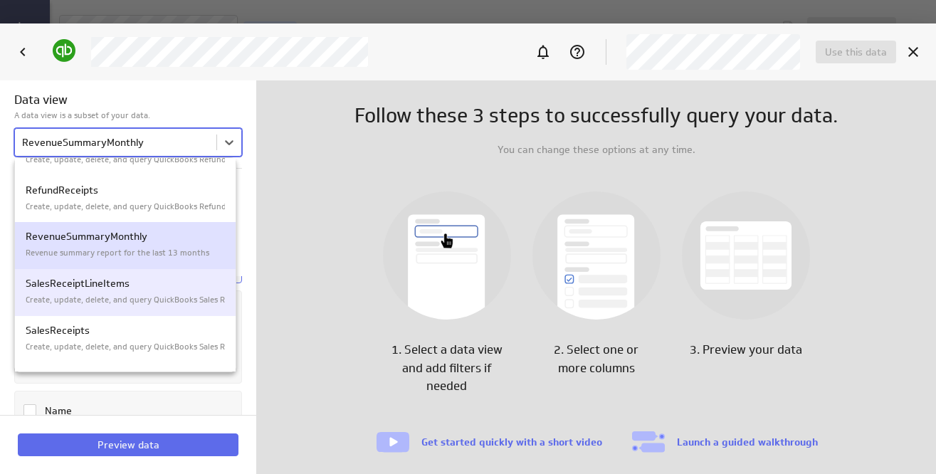
scroll to position [2689, 0]
